Goal: Information Seeking & Learning: Learn about a topic

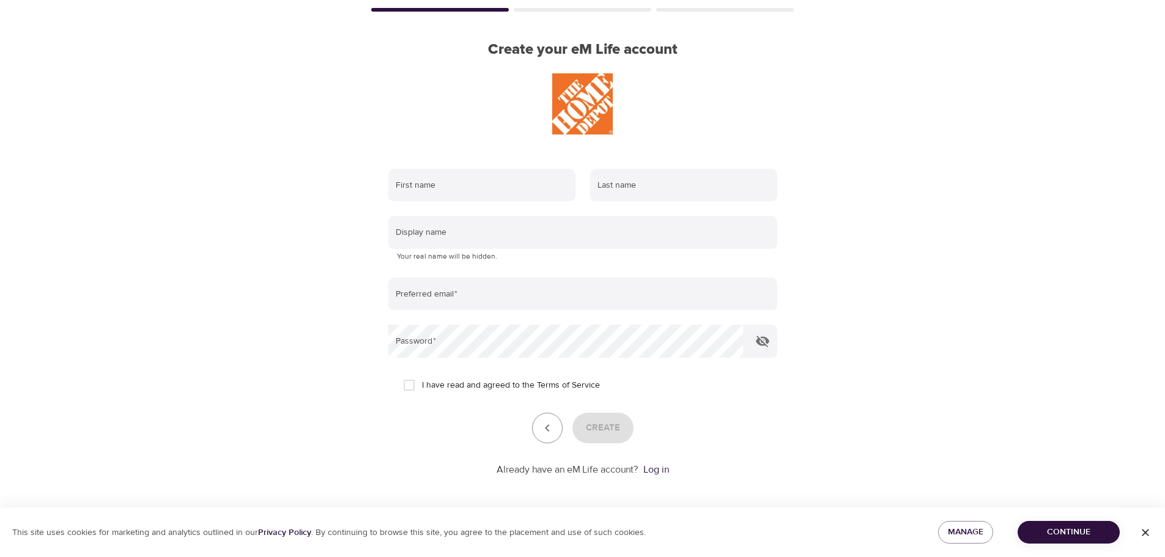
scroll to position [78, 0]
click at [663, 472] on link "Log in" at bounding box center [657, 467] width 26 height 12
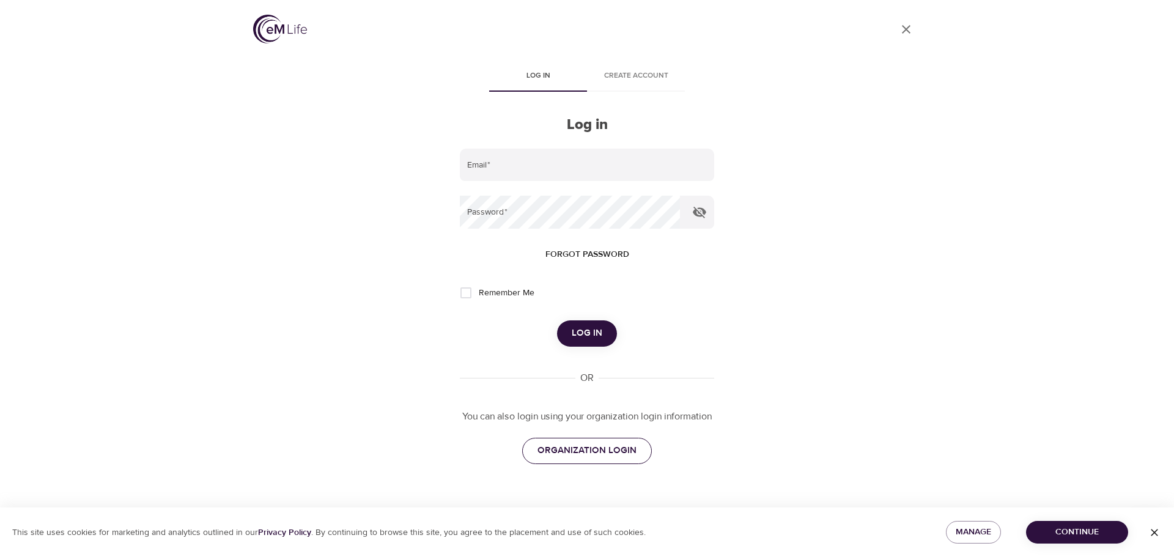
click at [629, 460] on link "ORGANIZATION LOGIN" at bounding box center [587, 451] width 130 height 26
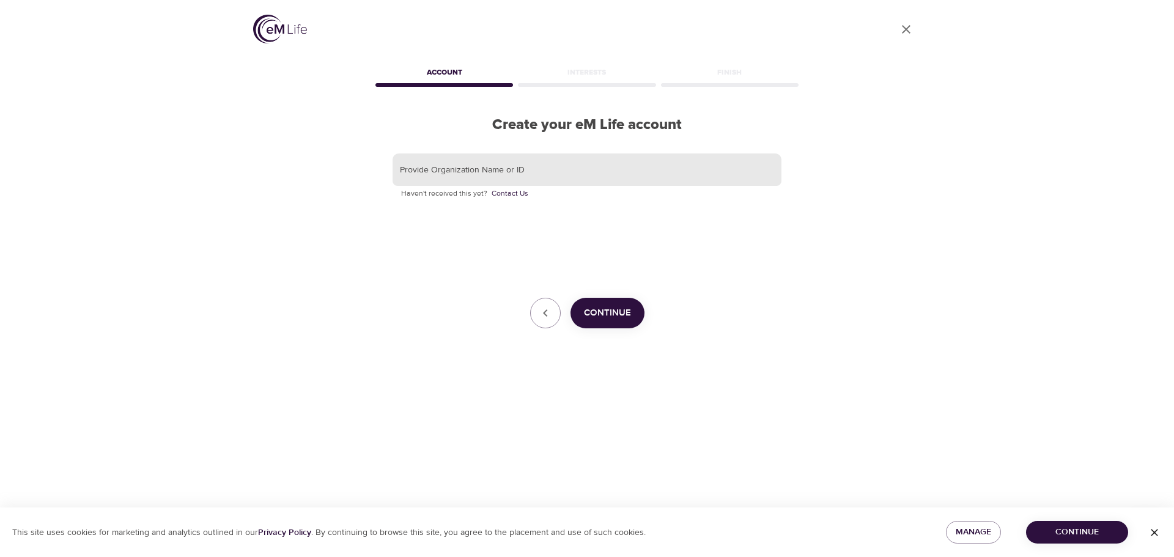
click at [539, 168] on input "text" at bounding box center [587, 170] width 389 height 33
type input "The Home Depot"
click at [609, 312] on span "Continue" at bounding box center [607, 313] width 47 height 16
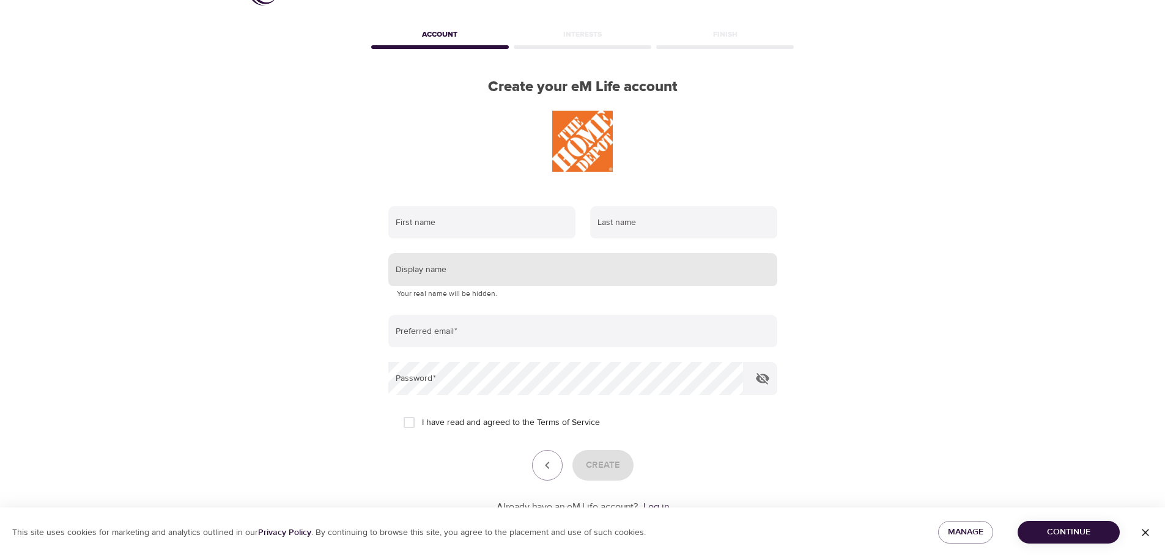
scroll to position [78, 0]
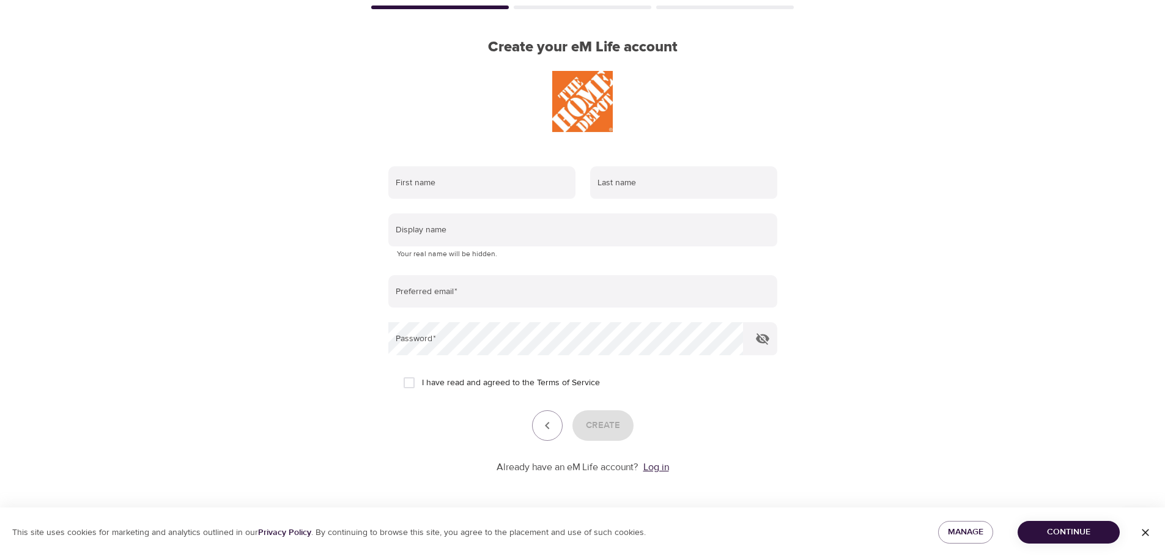
click at [655, 470] on link "Log in" at bounding box center [657, 467] width 26 height 12
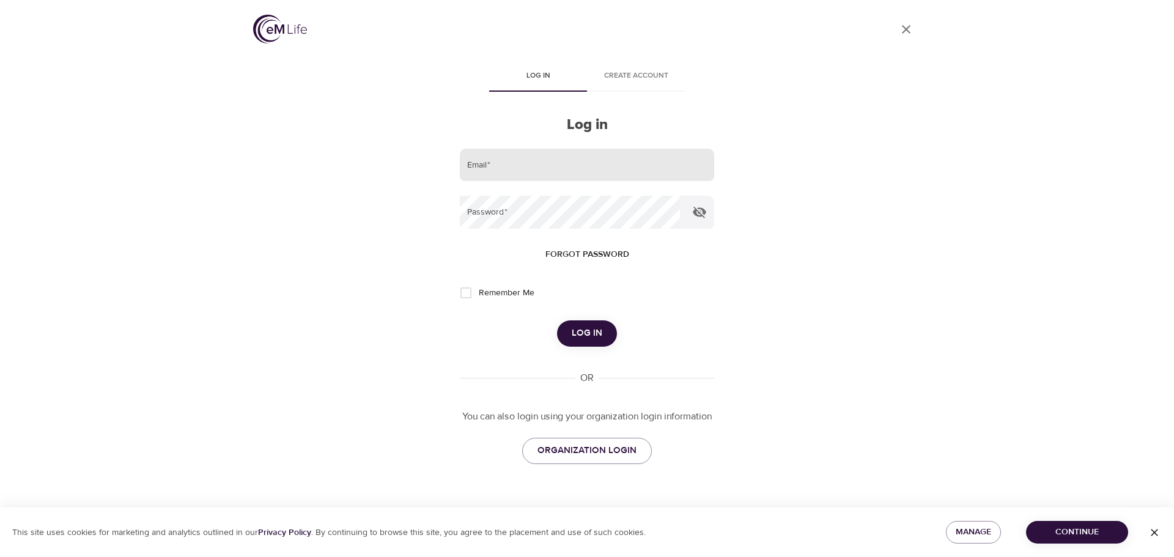
click at [531, 165] on input "email" at bounding box center [587, 165] width 254 height 33
type input "annakate17@gmail.com"
click at [557, 321] on button "Log in" at bounding box center [587, 334] width 60 height 26
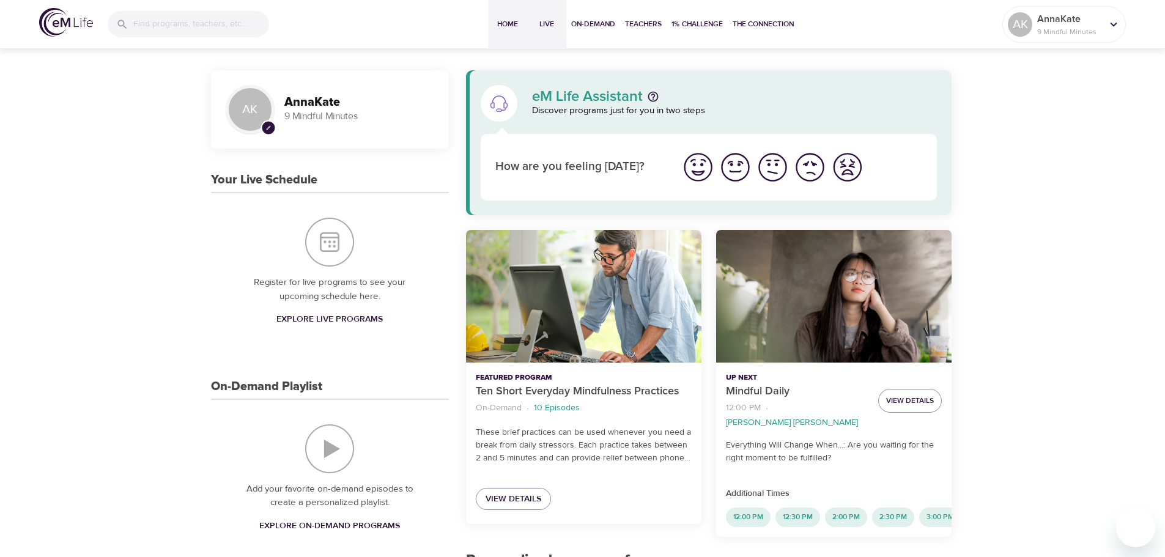
click at [554, 26] on span "Live" at bounding box center [546, 24] width 29 height 13
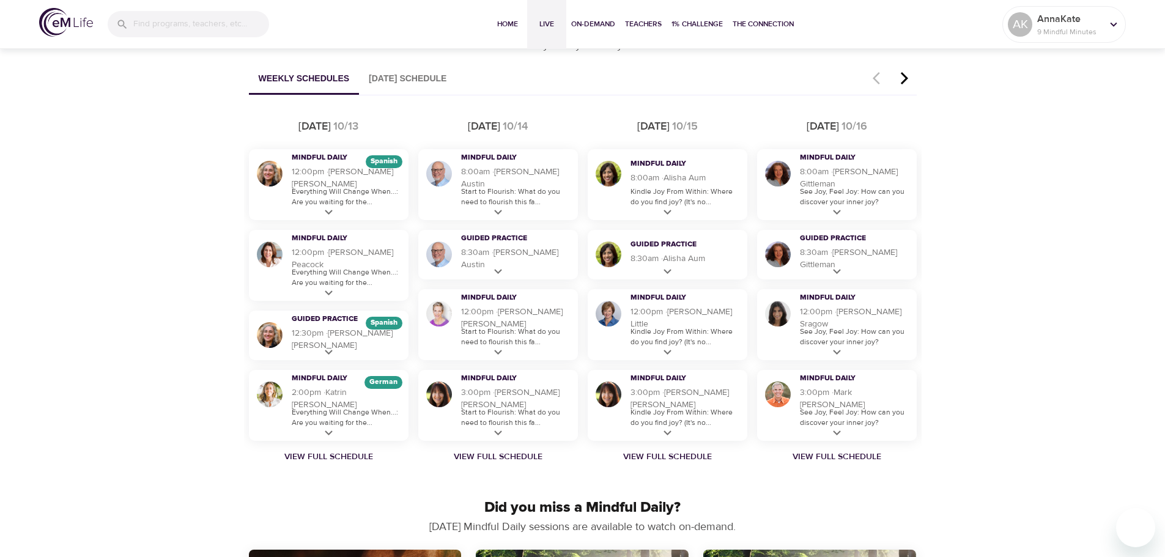
scroll to position [734, 0]
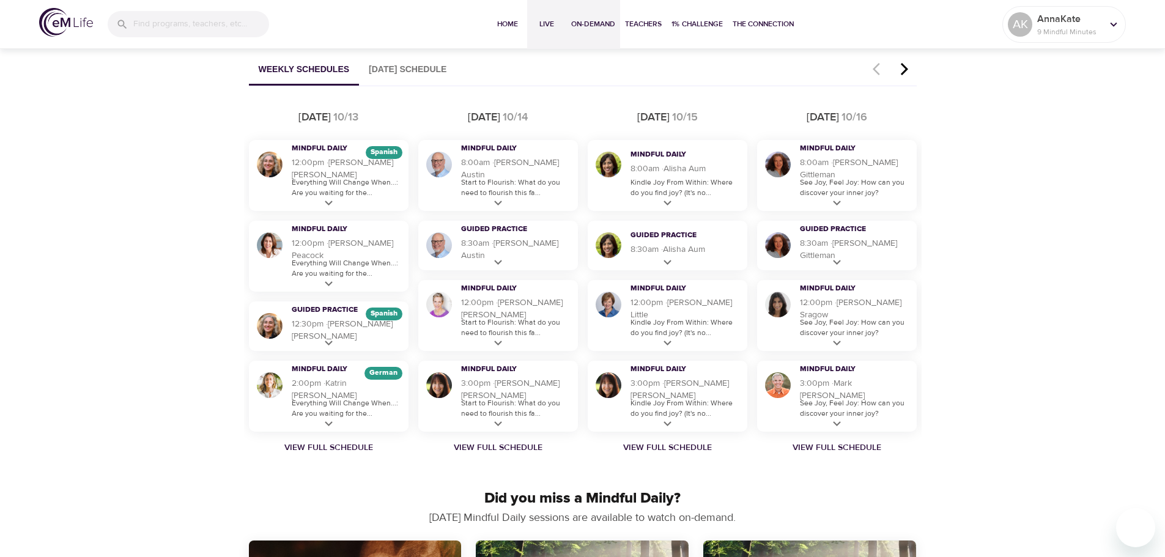
click at [581, 29] on span "On-Demand" at bounding box center [593, 24] width 44 height 13
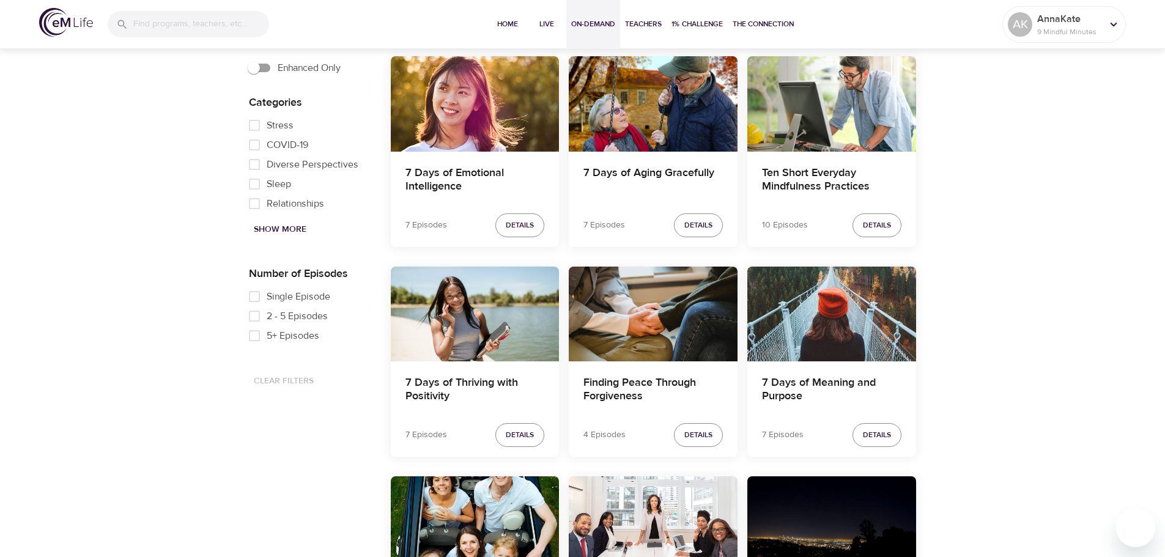
scroll to position [489, 0]
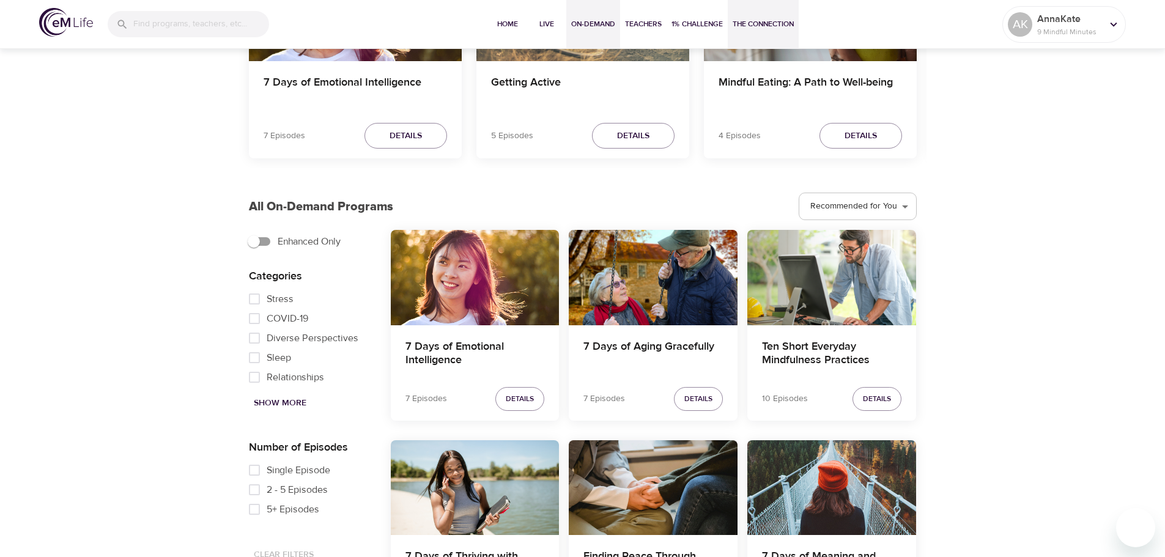
click at [791, 19] on span "The Connection" at bounding box center [763, 24] width 61 height 13
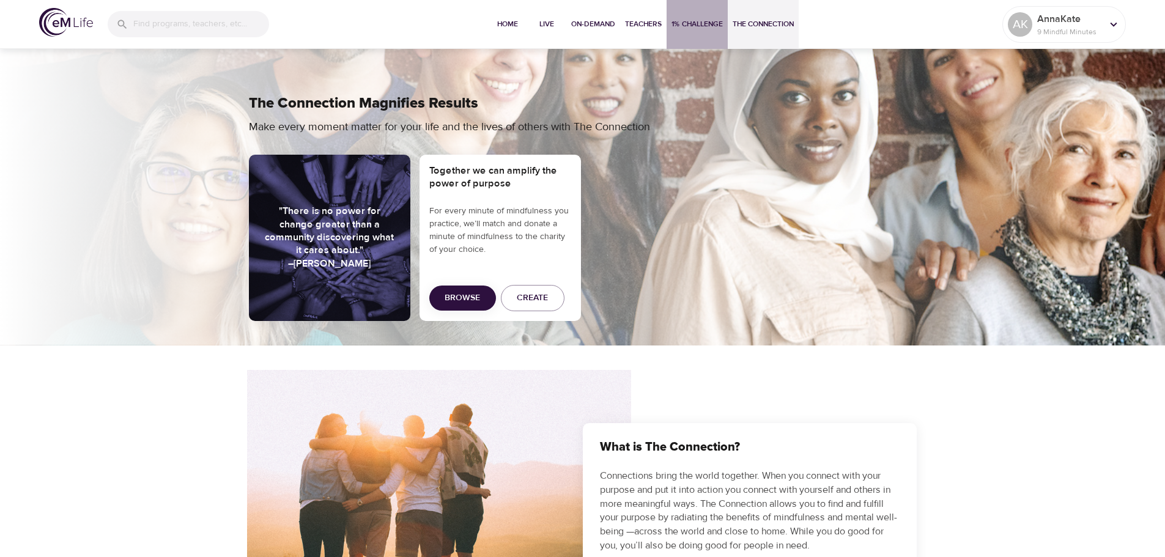
click at [702, 31] on button "1% Challenge" at bounding box center [697, 24] width 61 height 49
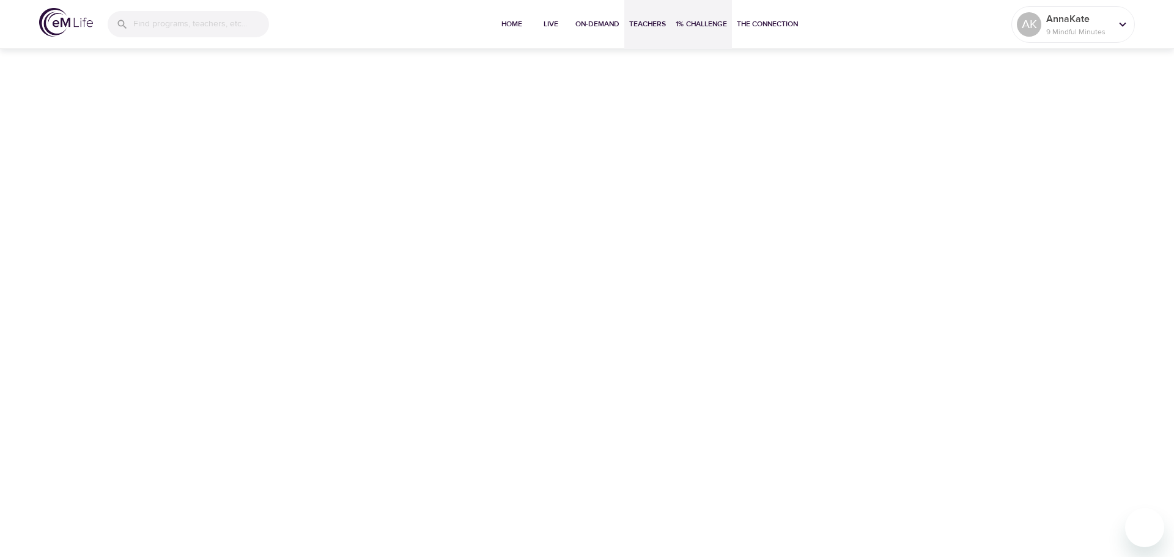
click at [634, 27] on span "Teachers" at bounding box center [647, 24] width 37 height 13
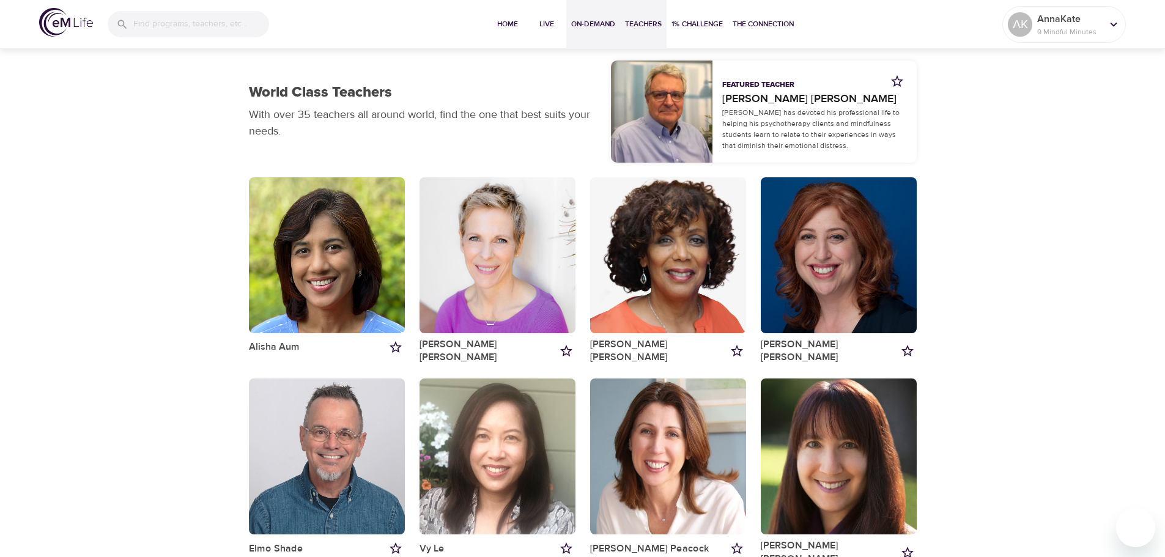
click at [577, 26] on span "On-Demand" at bounding box center [593, 24] width 44 height 13
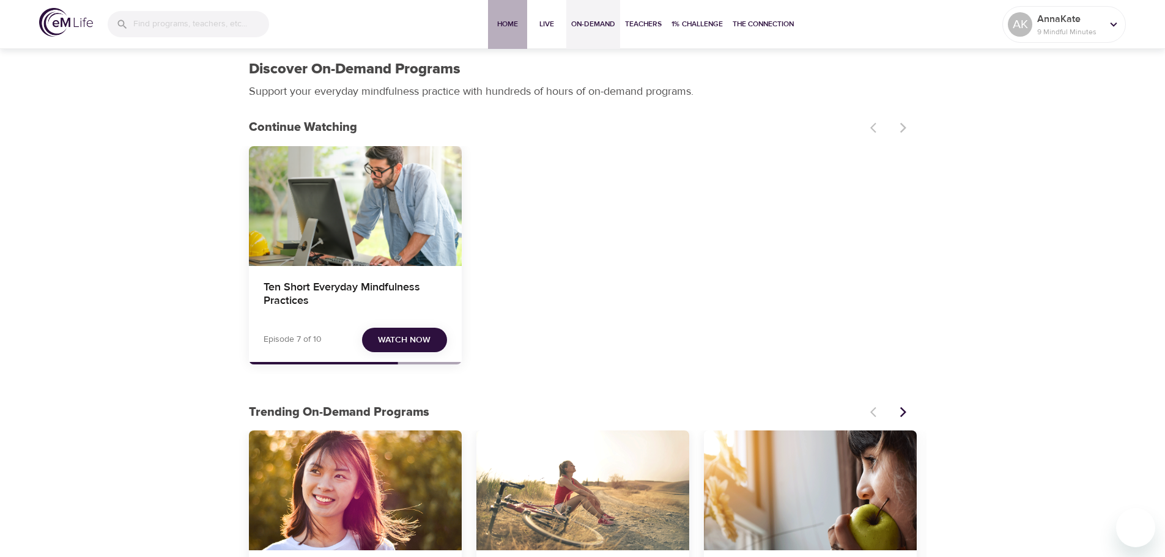
click at [506, 21] on span "Home" at bounding box center [507, 24] width 29 height 13
